Goal: Ask a question

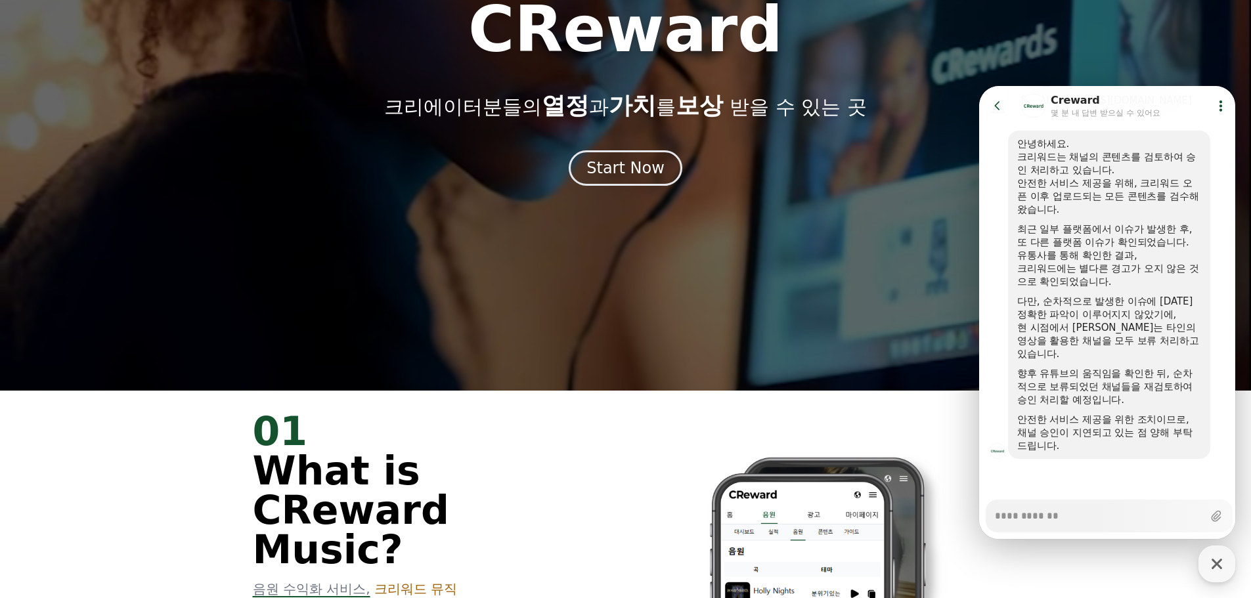
scroll to position [219, 0]
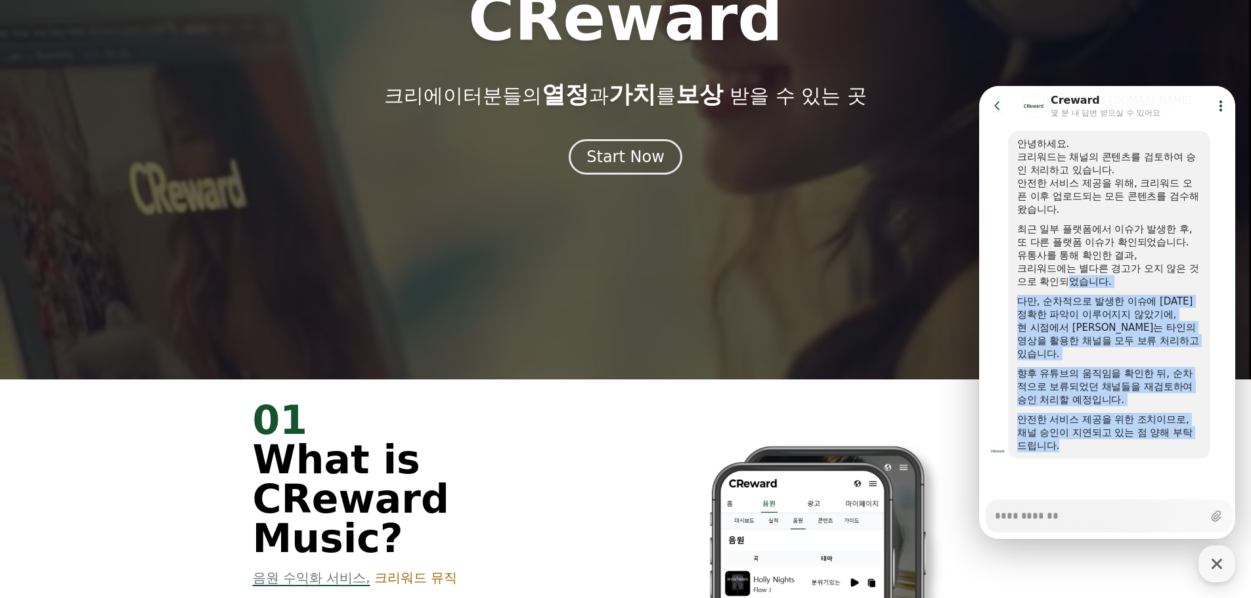
drag, startPoint x: 1092, startPoint y: 362, endPoint x: 1114, endPoint y: 442, distance: 83.8
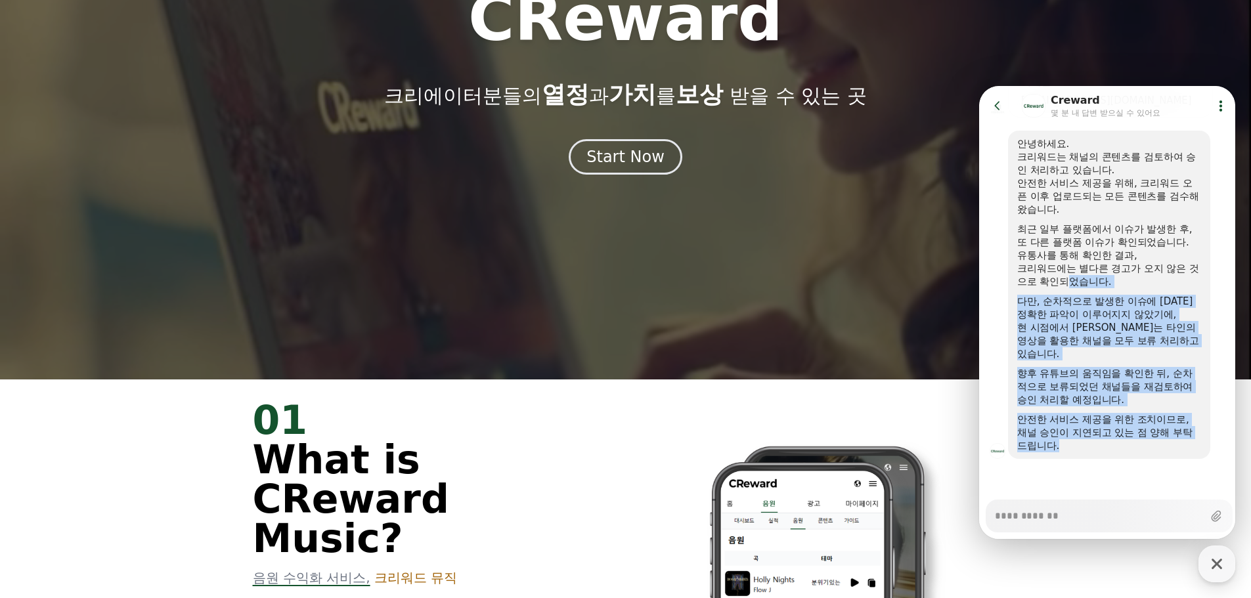
click at [1114, 442] on div "안녕하세요. 크리워드는 채널의 콘텐츠를 검토하여 승인 처리하고 있습니다. 안전한 서비스 제공을 위해, 크리워드 오픈 이후 업로드되는 모든 콘텐…" at bounding box center [1109, 294] width 184 height 315
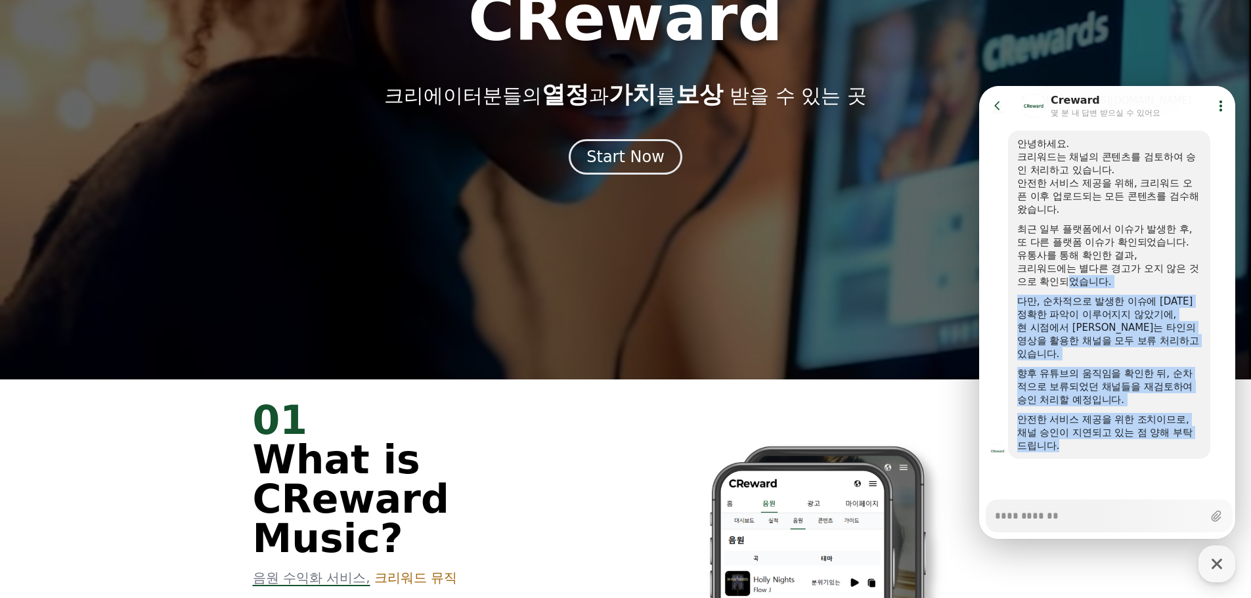
click at [1097, 411] on div "안녕하세요. 크리워드는 채널의 콘텐츠를 검토하여 승인 처리하고 있습니다. 안전한 서비스 제공을 위해, 크리워드 오픈 이후 업로드되는 모든 콘텐…" at bounding box center [1109, 294] width 184 height 315
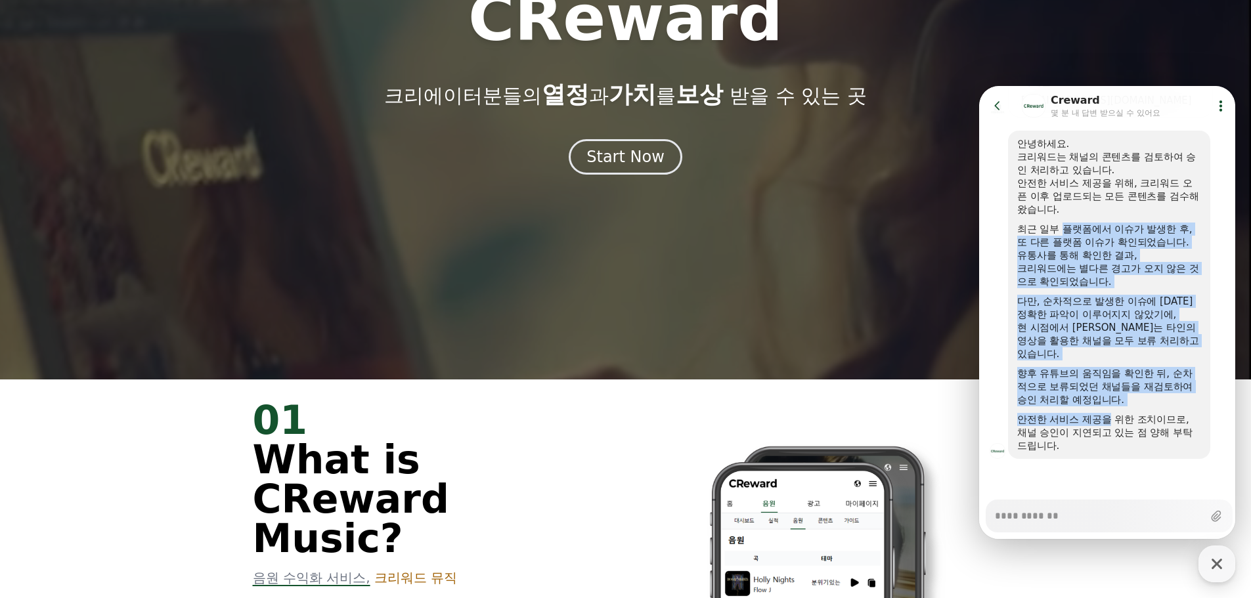
drag, startPoint x: 1071, startPoint y: 249, endPoint x: 1115, endPoint y: 418, distance: 175.0
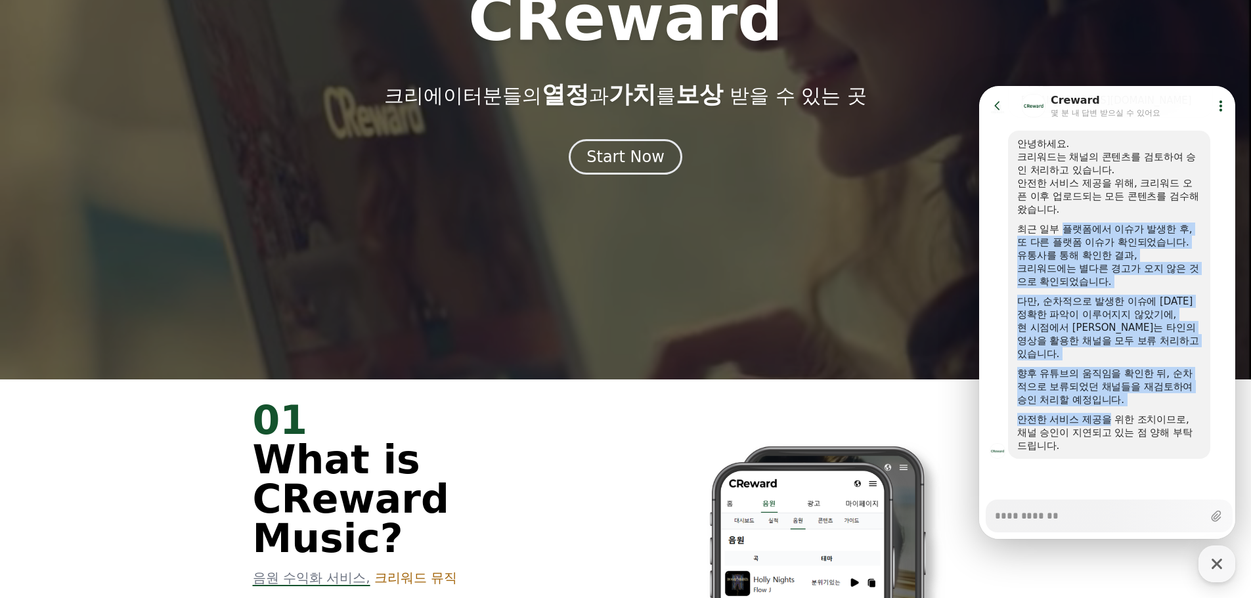
click at [1115, 418] on div "안녕하세요. 크리워드는 채널의 콘텐츠를 검토하여 승인 처리하고 있습니다. 안전한 서비스 제공을 위해, 크리워드 오픈 이후 업로드되는 모든 콘텐…" at bounding box center [1109, 294] width 184 height 315
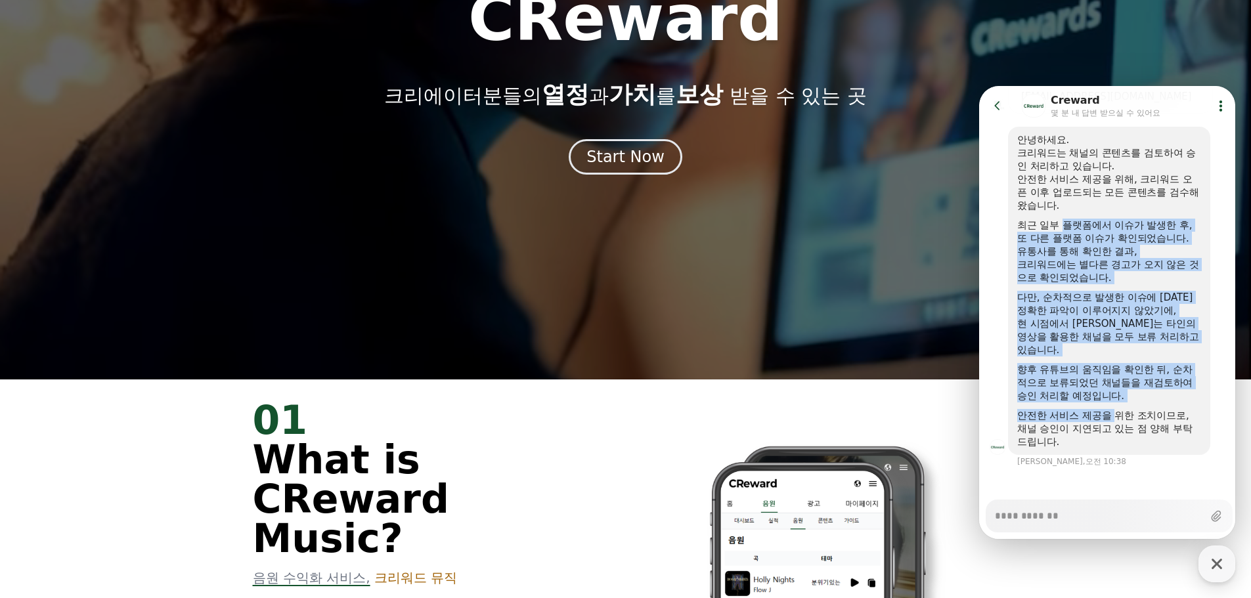
click at [1125, 433] on div "채널 승인이 지연되고 있는 점 양해 부탁드립니다." at bounding box center [1109, 435] width 184 height 26
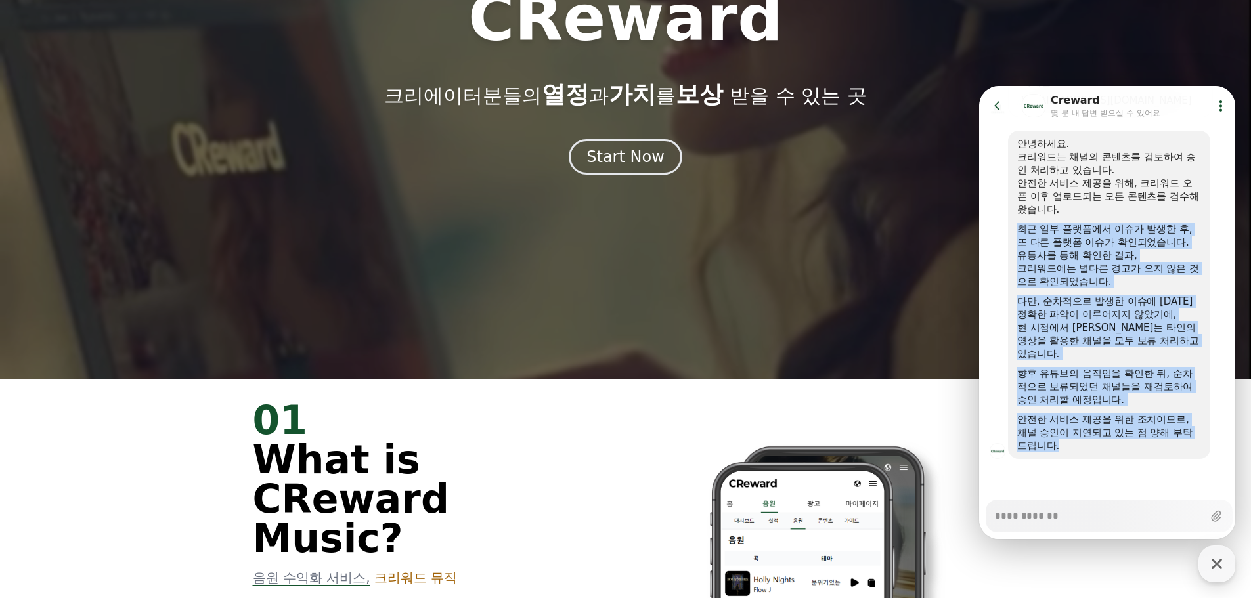
drag, startPoint x: 1129, startPoint y: 450, endPoint x: 1116, endPoint y: 205, distance: 245.2
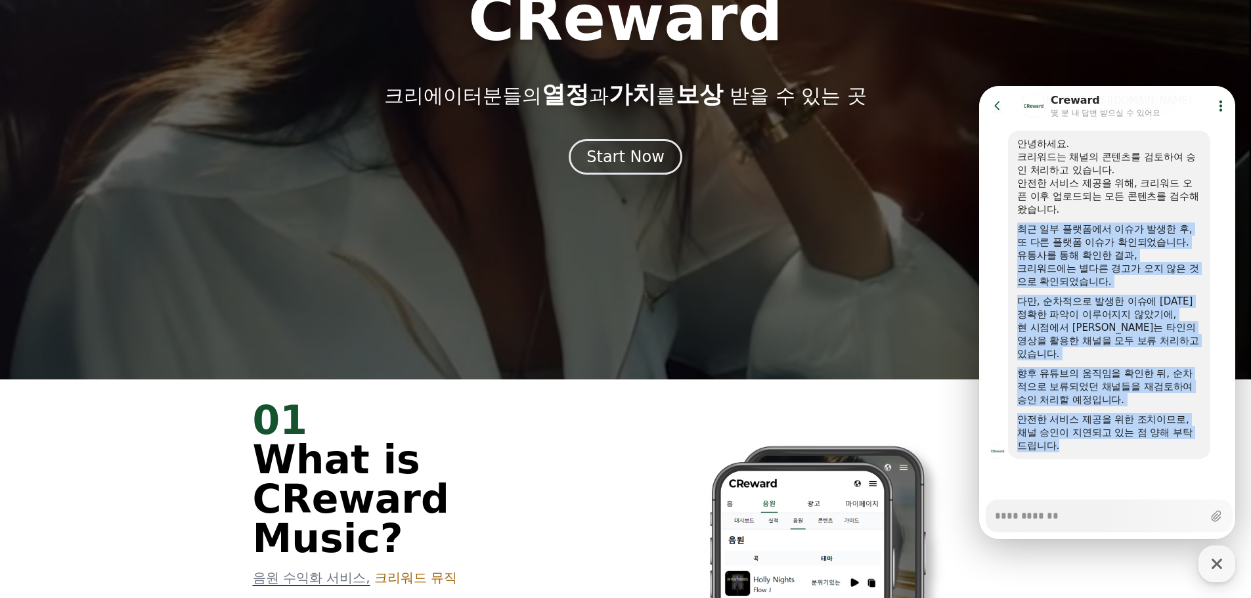
click at [1116, 205] on div "안녕하세요. 크리워드는 채널의 콘텐츠를 검토하여 승인 처리하고 있습니다. 안전한 서비스 제공을 위해, 크리워드 오픈 이후 업로드되는 모든 콘텐…" at bounding box center [1109, 294] width 184 height 315
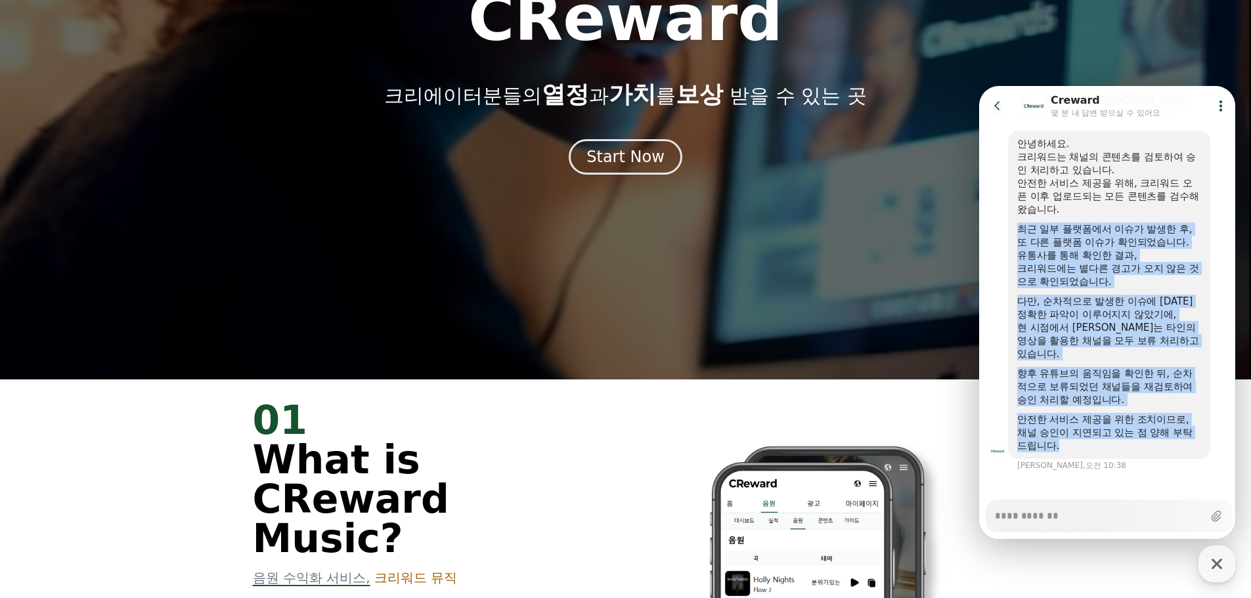
click at [1116, 205] on div "안전한 서비스 제공을 위해, 크리워드 오픈 이후 업로드되는 모든 콘텐츠를 검수해왔습니다." at bounding box center [1109, 196] width 184 height 39
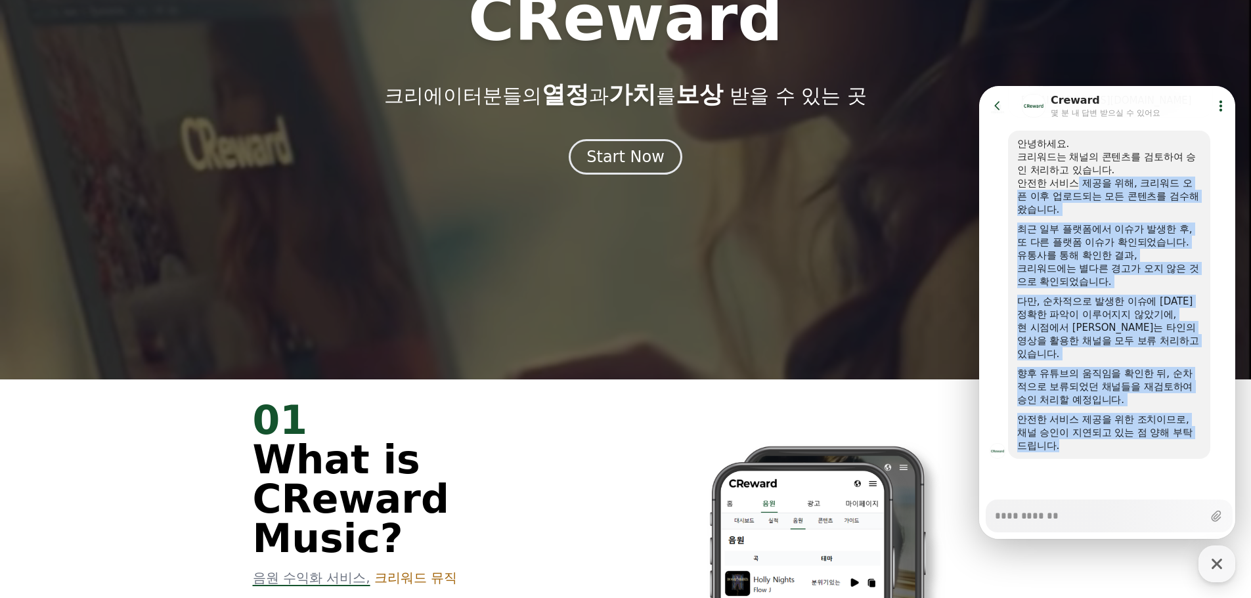
drag, startPoint x: 1167, startPoint y: 463, endPoint x: 1178, endPoint y: 490, distance: 28.5
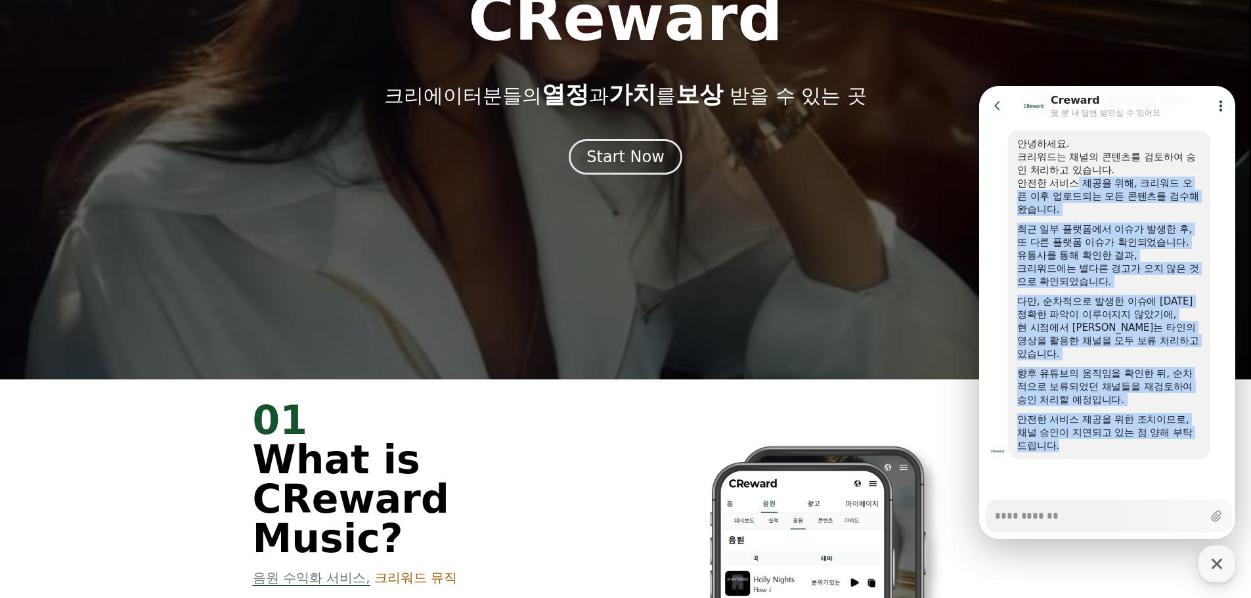
click at [1178, 490] on section "Message List 크리에이터를 위한 플랫폼, 크리워드 입니다. CReward에 문의하기 운영시간 보기 오전 10:31 A message …" at bounding box center [1109, 91] width 260 height 818
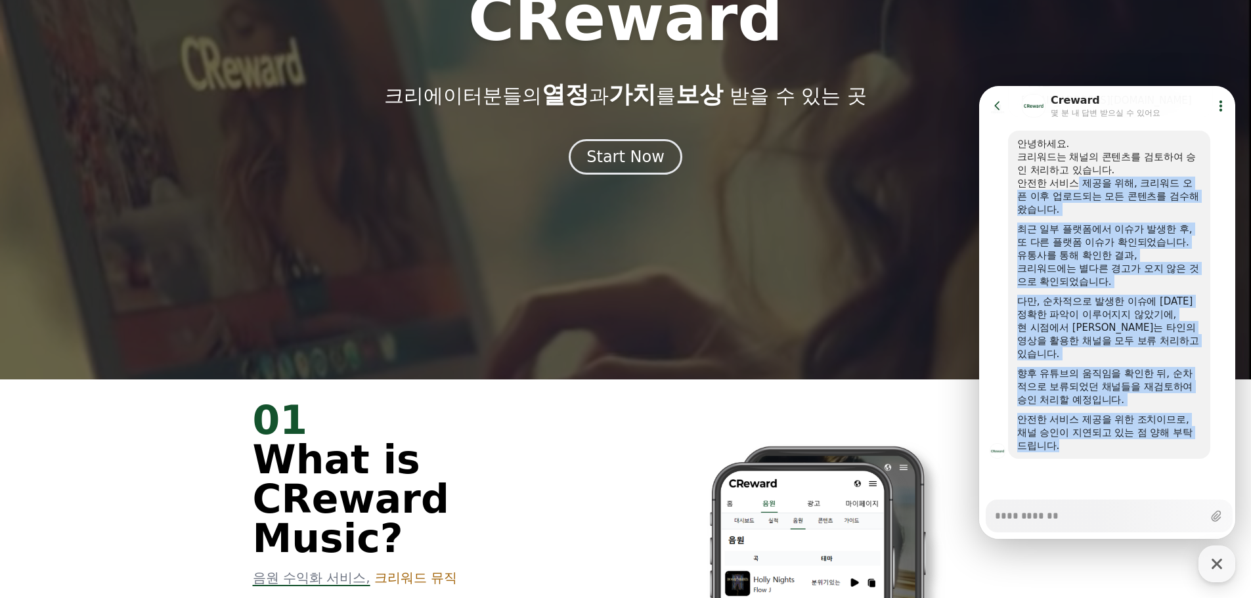
click at [1146, 427] on div "채널 승인이 지연되고 있는 점 양해 부탁드립니다." at bounding box center [1109, 439] width 184 height 26
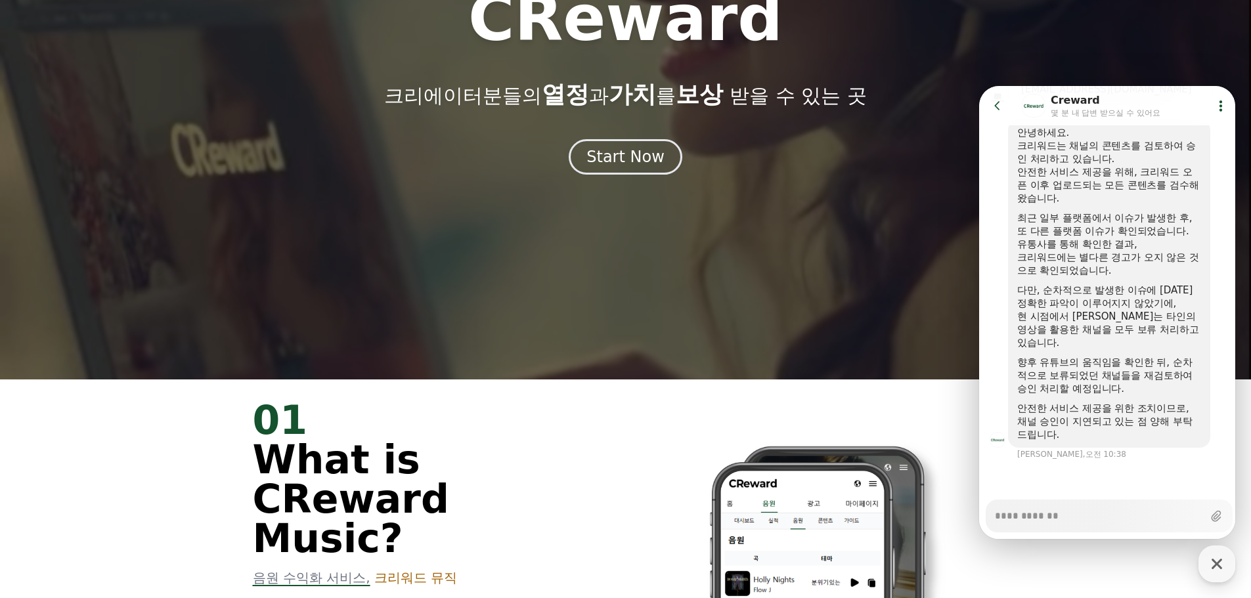
scroll to position [456, 0]
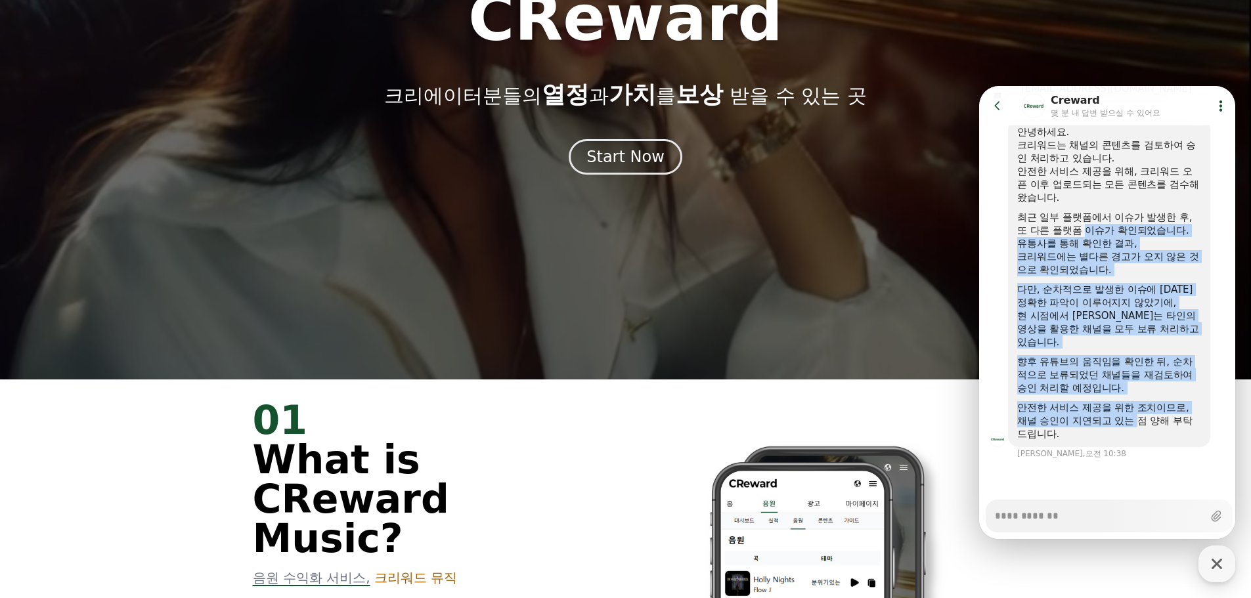
drag, startPoint x: 1125, startPoint y: 343, endPoint x: 1123, endPoint y: 372, distance: 29.6
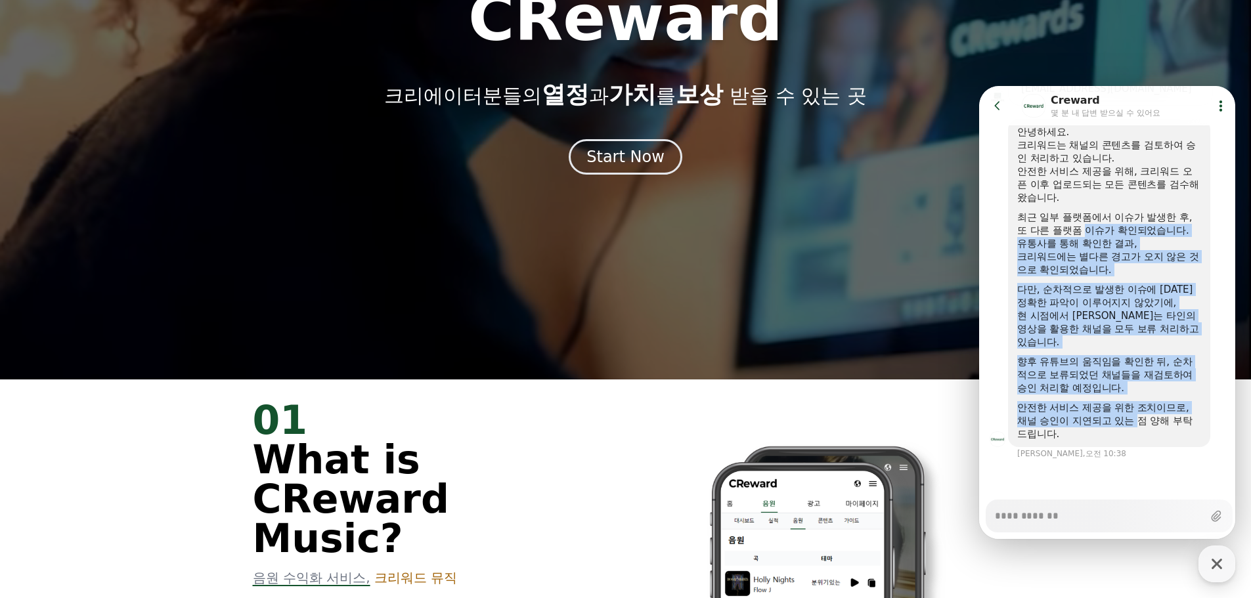
click at [1143, 426] on div "안녕하세요. 크리워드는 채널의 콘텐츠를 검토하여 승인 처리하고 있습니다. 안전한 서비스 제공을 위해, 크리워드 오픈 이후 업로드되는 모든 콘텐…" at bounding box center [1109, 282] width 184 height 315
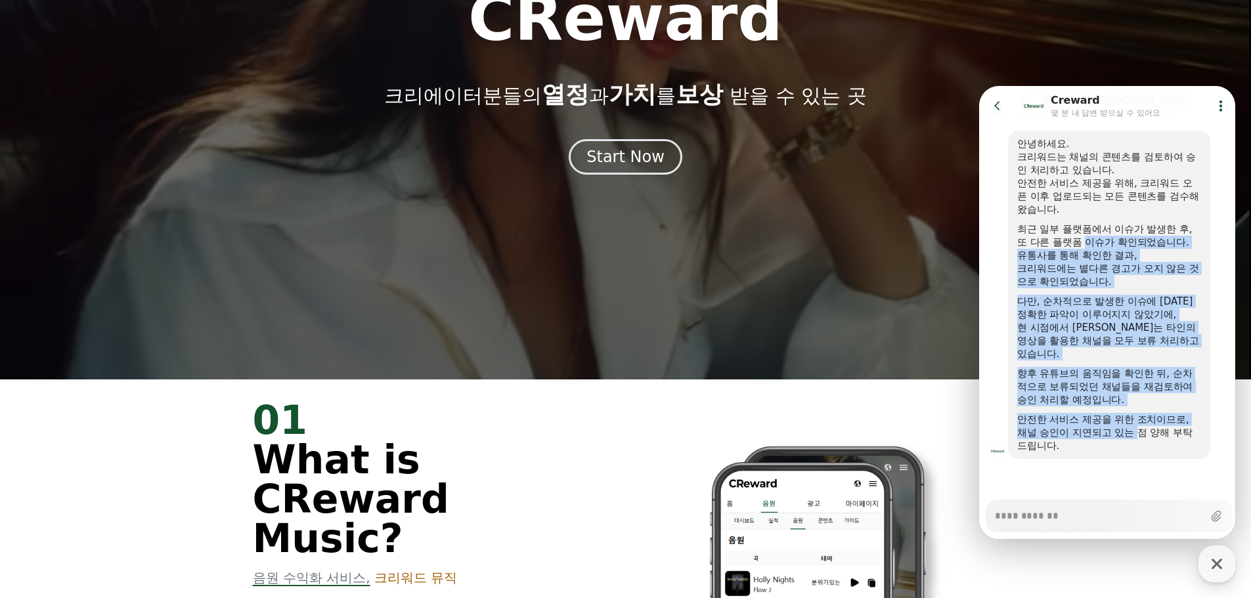
click at [1123, 372] on div "향후 유튜브의 움직임을 확인한 뒤, 순차적으로 보류되었던 채널들을 재검토하여 승인 처리할 예정입니다." at bounding box center [1109, 386] width 184 height 39
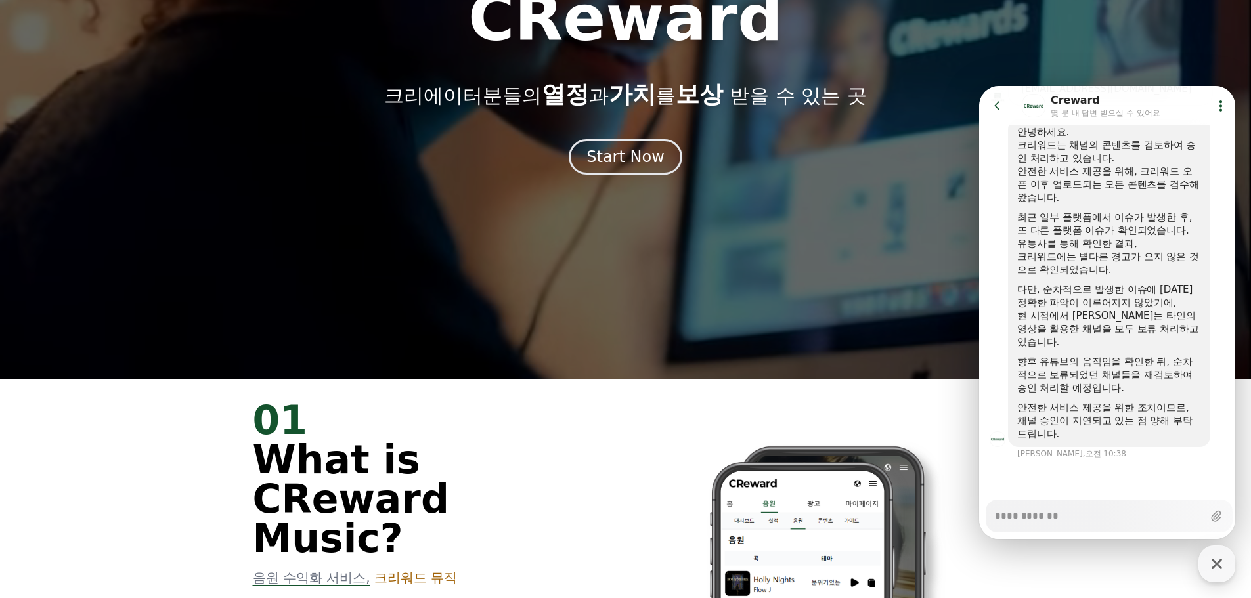
type textarea "*"
